Goal: Check status

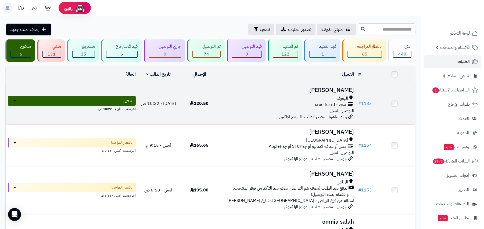
click at [297, 106] on div "creditcard - visa" at bounding box center [288, 105] width 132 height 6
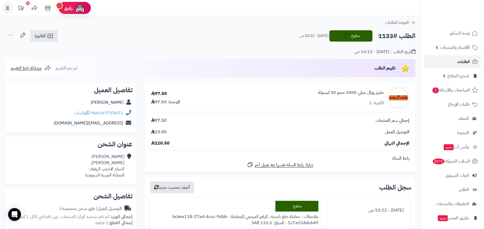
click at [464, 60] on span "الطلبات" at bounding box center [463, 62] width 12 height 8
